Goal: Check status: Check status

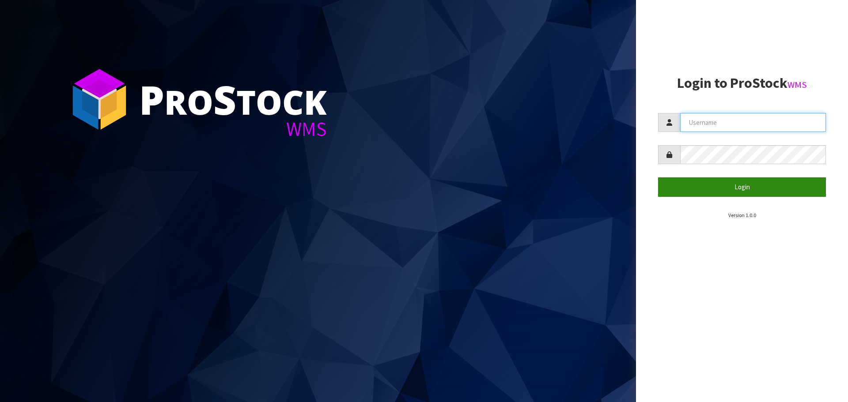
type input "[PERSON_NAME][EMAIL_ADDRESS][DOMAIN_NAME]"
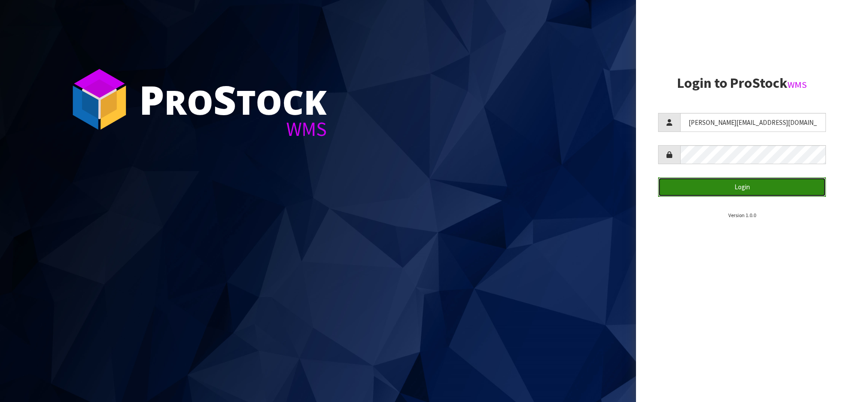
click at [712, 195] on button "Login" at bounding box center [742, 186] width 168 height 19
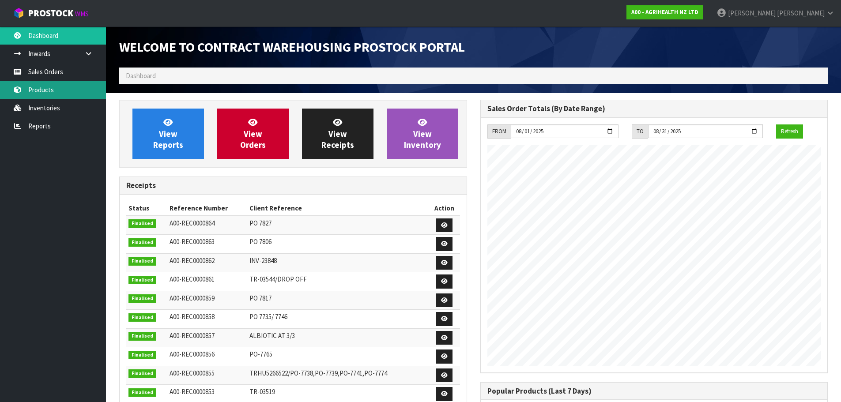
scroll to position [490, 361]
click at [76, 71] on link "Sales Orders" at bounding box center [53, 72] width 106 height 18
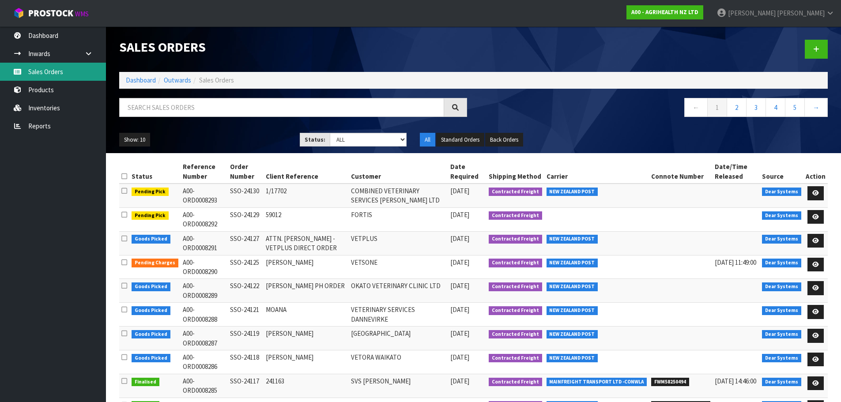
scroll to position [39, 0]
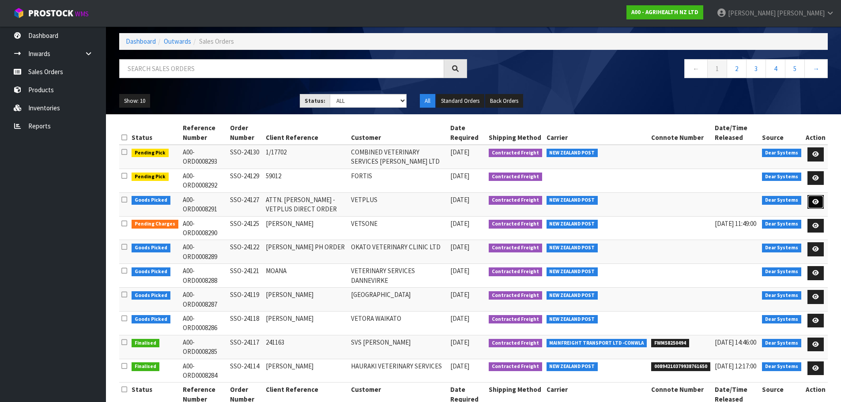
click at [814, 199] on icon at bounding box center [815, 202] width 7 height 6
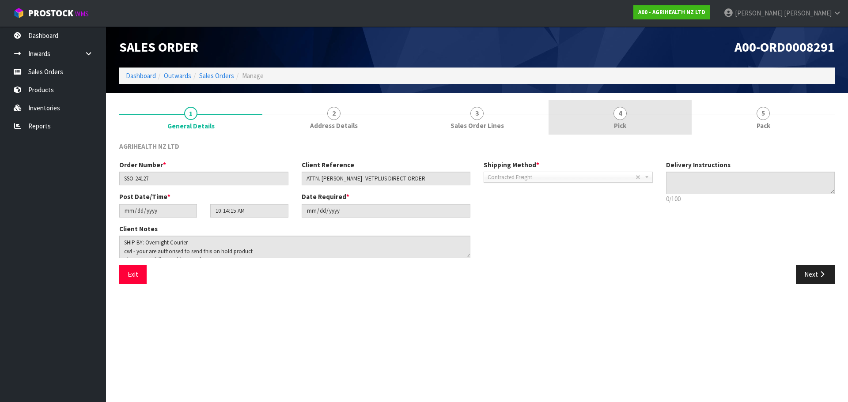
click at [632, 117] on link "4 Pick" at bounding box center [619, 117] width 143 height 35
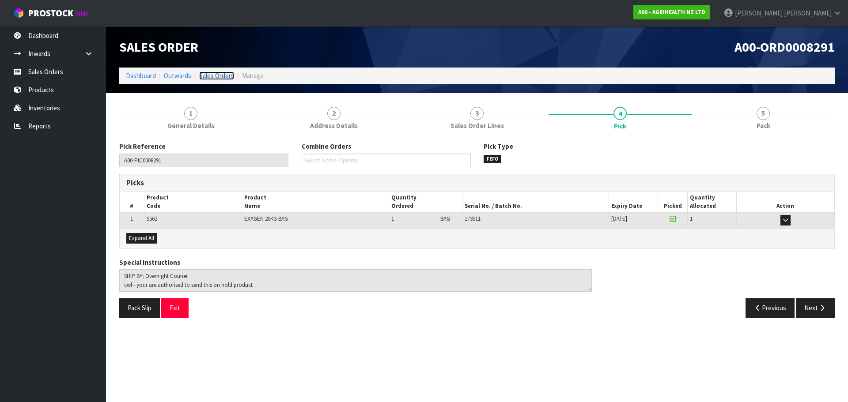
click at [213, 75] on link "Sales Orders" at bounding box center [216, 76] width 35 height 8
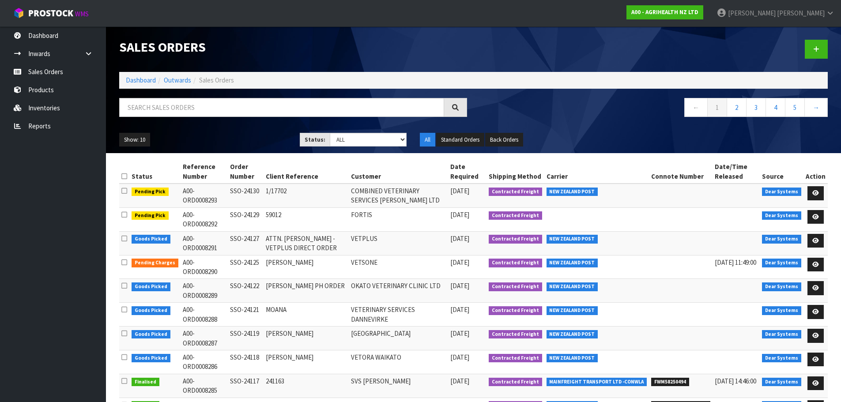
scroll to position [39, 0]
